Goal: Task Accomplishment & Management: Complete application form

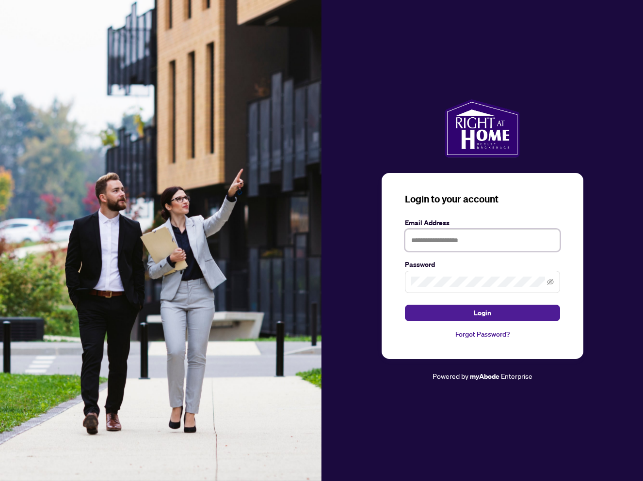
type input "**********"
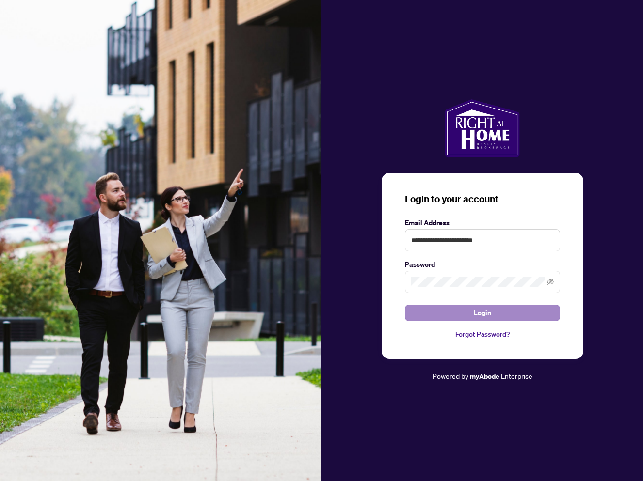
click at [442, 309] on button "Login" at bounding box center [482, 313] width 155 height 16
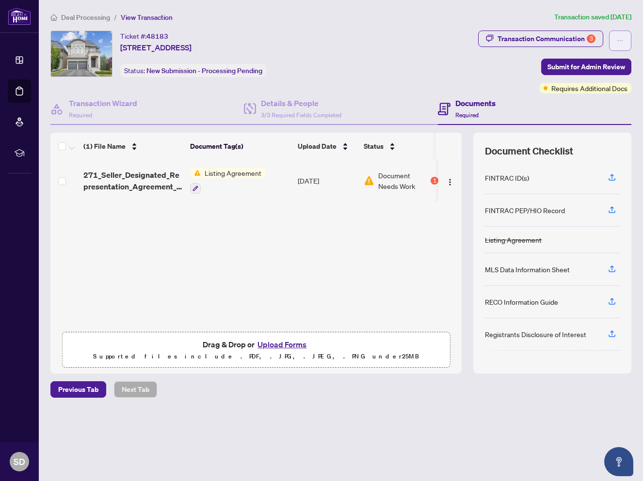
click at [625, 43] on button "button" at bounding box center [620, 41] width 22 height 20
click at [606, 63] on span "Transaction Permissions" at bounding box center [586, 62] width 74 height 11
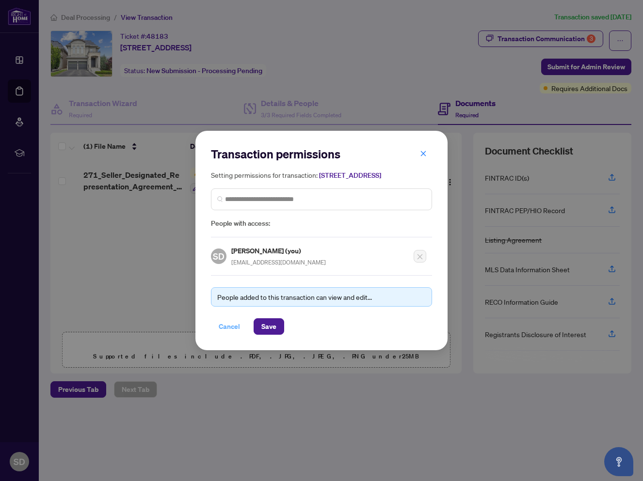
click at [225, 334] on span "Cancel" at bounding box center [229, 327] width 21 height 16
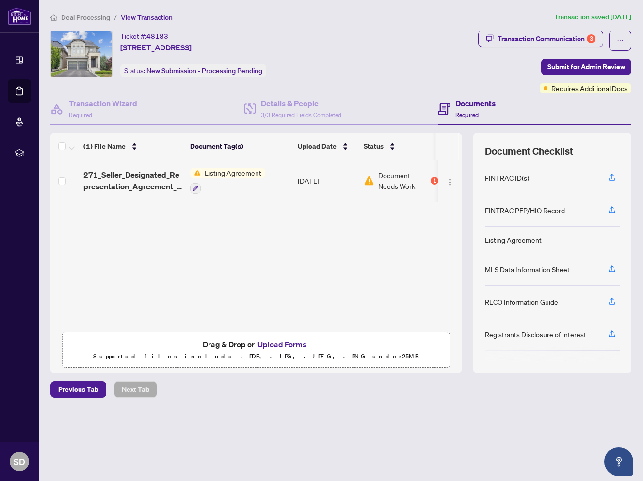
click at [475, 105] on h4 "Documents" at bounding box center [475, 103] width 40 height 12
click at [612, 269] on icon "button" at bounding box center [611, 269] width 9 height 9
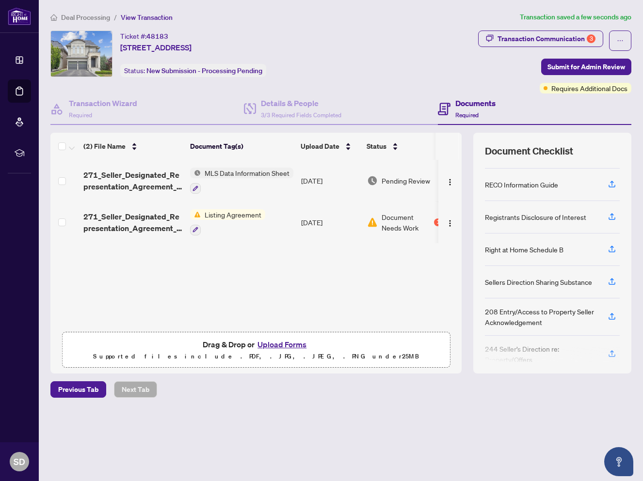
scroll to position [114, 0]
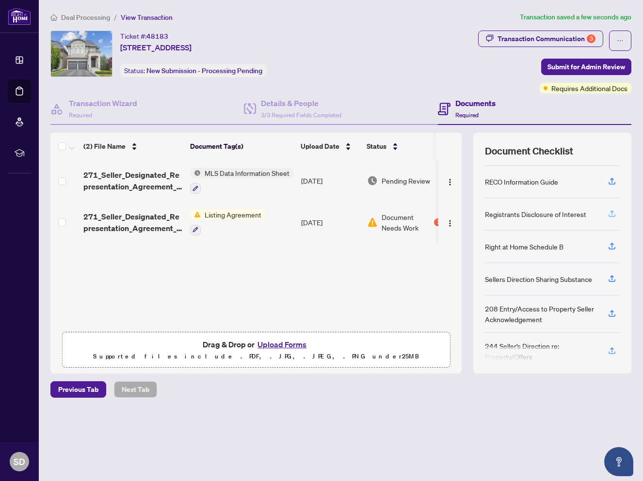
click at [612, 214] on icon "button" at bounding box center [611, 213] width 9 height 9
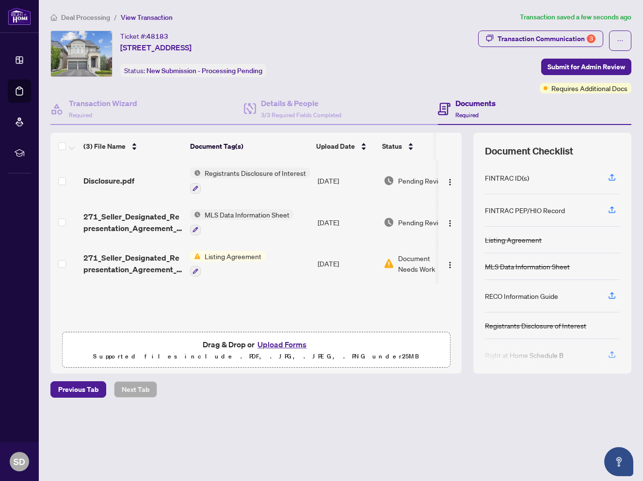
scroll to position [0, 0]
click at [609, 296] on icon "button" at bounding box center [611, 295] width 9 height 9
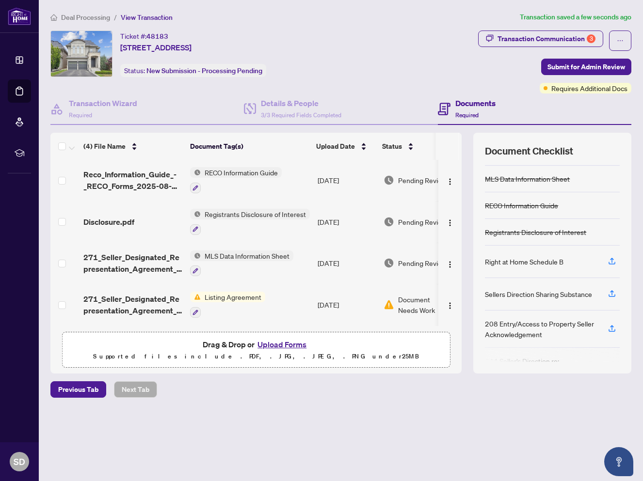
scroll to position [0, 0]
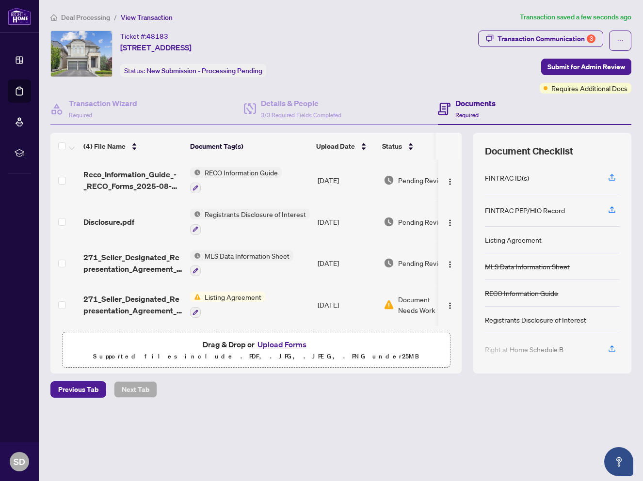
click at [538, 270] on div "MLS Data Information Sheet" at bounding box center [527, 266] width 85 height 11
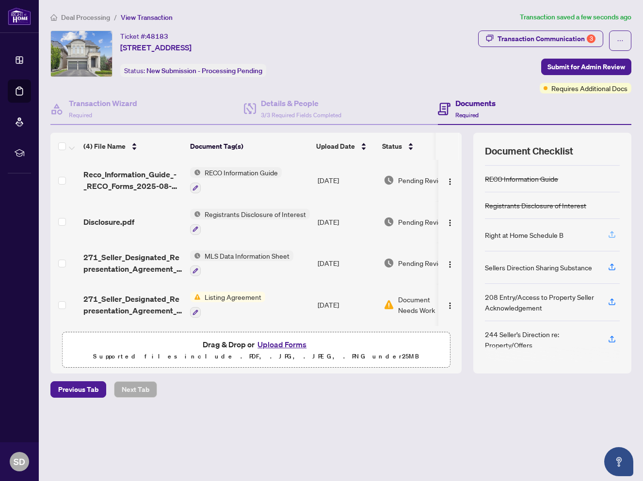
click at [613, 234] on icon "button" at bounding box center [611, 234] width 9 height 9
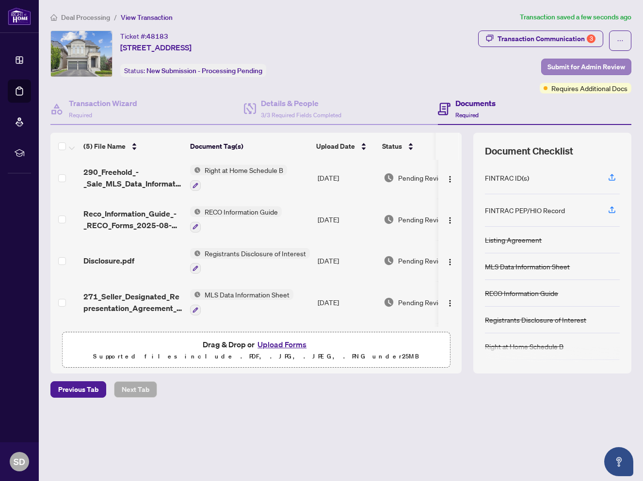
click at [578, 70] on span "Submit for Admin Review" at bounding box center [586, 67] width 78 height 16
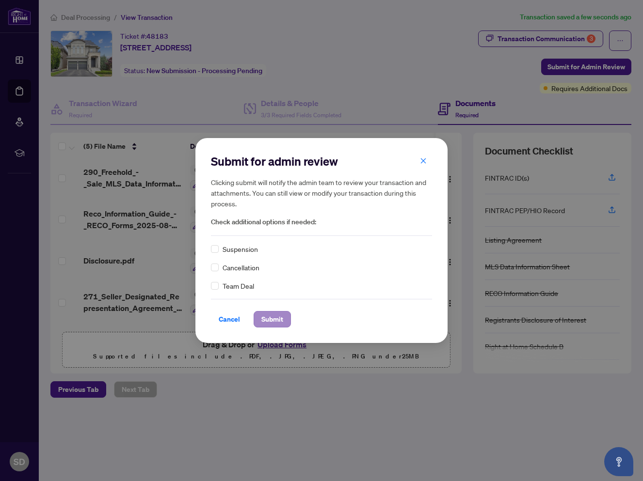
click at [276, 319] on span "Submit" at bounding box center [272, 320] width 22 height 16
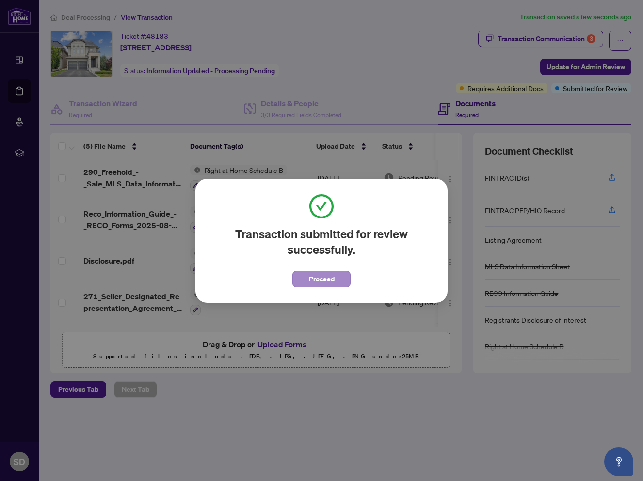
click at [323, 277] on span "Proceed" at bounding box center [322, 279] width 26 height 16
